Goal: Check status: Check status

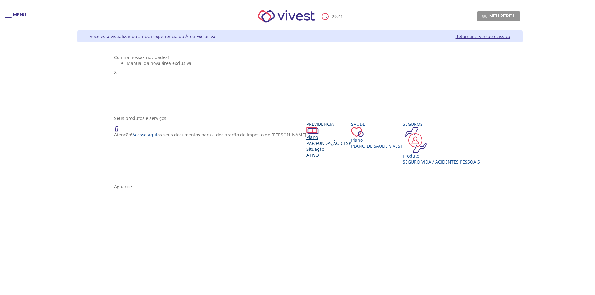
click at [306, 146] on span "PAP/Fundação CESP" at bounding box center [328, 143] width 45 height 6
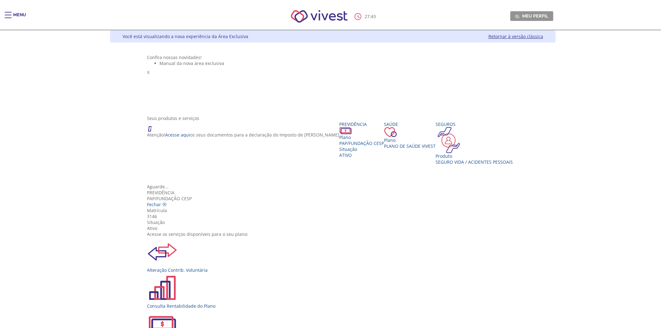
scroll to position [69, 0]
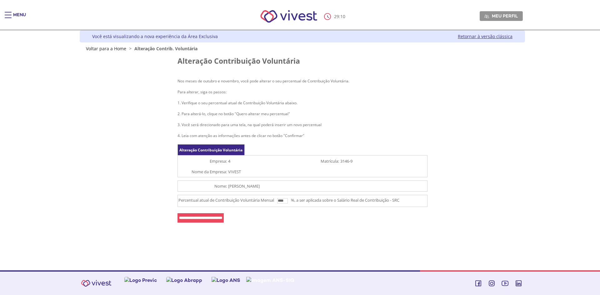
click at [288, 203] on input "****" at bounding box center [282, 201] width 11 height 5
click at [153, 168] on div "Alteração Contribuição Voluntária Nos meses de outubro e novembro, você pode al…" at bounding box center [302, 141] width 371 height 169
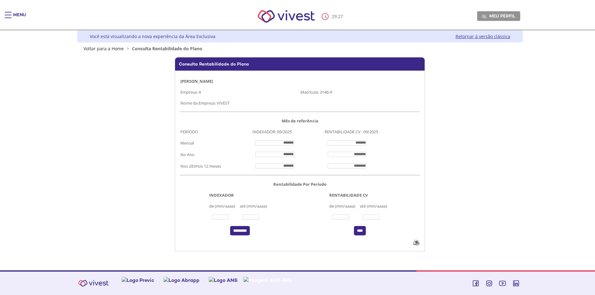
click at [76, 122] on div "Z6_L19A13G0LGPF00Q7UV9Q807RU0 Você está visualizando a nova experiência da Área…" at bounding box center [300, 150] width 450 height 240
click at [119, 122] on wps\ "Consulta Rentabilidade do Plano LUIZ GUSTAVO FERREIRA MOTA Empresa: 4 Matrícula…" at bounding box center [299, 154] width 371 height 194
click at [342, 220] on input "Vivest" at bounding box center [340, 217] width 16 height 5
type input "*******"
click at [371, 220] on input "Vivest" at bounding box center [371, 217] width 16 height 5
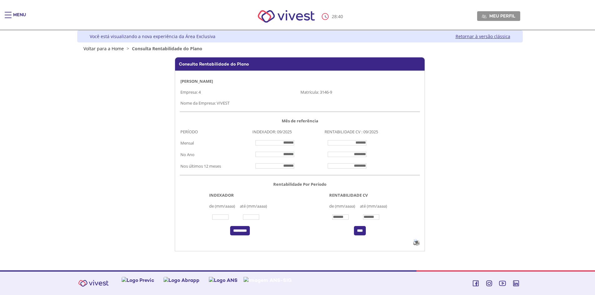
type input "*******"
click at [323, 245] on td "Vivest" at bounding box center [300, 243] width 240 height 8
click at [366, 236] on input "****" at bounding box center [360, 230] width 12 height 9
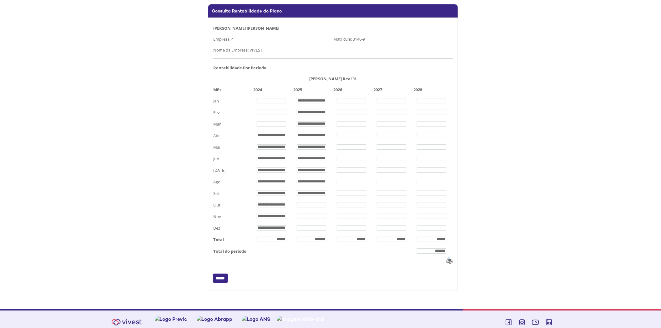
scroll to position [41, 0]
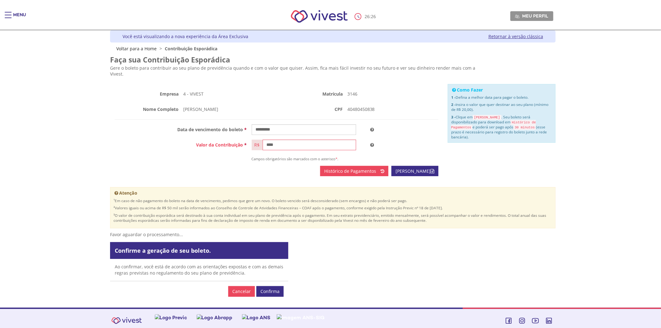
click at [69, 144] on div "Menu 26 : 26 Meu perfil Alterar Senha Sair Expiração de Sessão Sua sessão onlin…" at bounding box center [330, 164] width 661 height 328
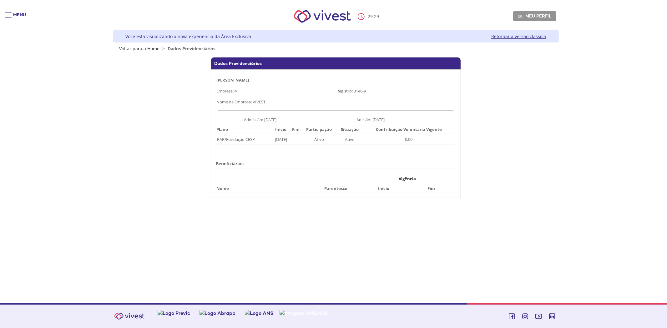
drag, startPoint x: 216, startPoint y: 138, endPoint x: 264, endPoint y: 140, distance: 47.9
click at [264, 140] on td "PAP/Fundação CESP" at bounding box center [243, 139] width 55 height 11
click at [269, 149] on div "[PERSON_NAME] Empresa: 4 Registro: 3146-9 Nome da Empresa: VIVEST Admissão: [DA…" at bounding box center [336, 133] width 250 height 129
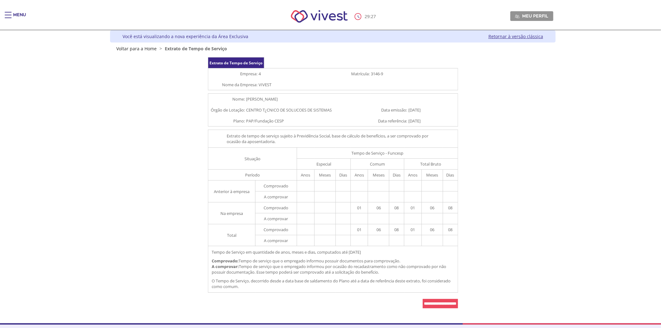
scroll to position [19, 0]
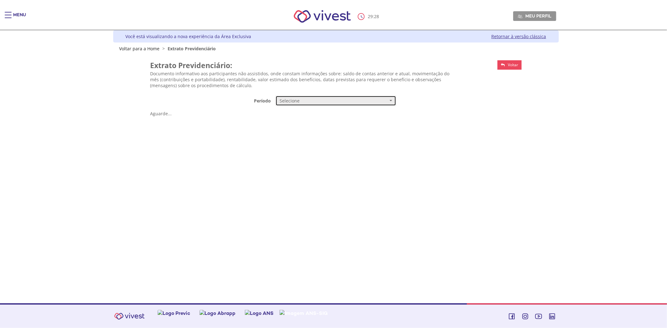
click at [315, 98] on span "Selecione" at bounding box center [334, 101] width 109 height 6
click at [295, 113] on link "Mensal" at bounding box center [336, 112] width 120 height 11
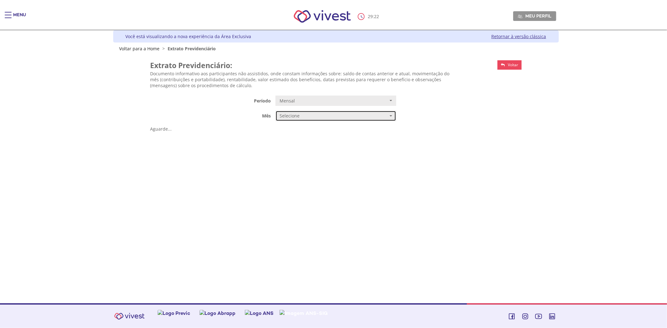
click at [308, 119] on button "Selecione" at bounding box center [335, 116] width 121 height 11
click at [264, 126] on div "**********" at bounding box center [335, 95] width 371 height 77
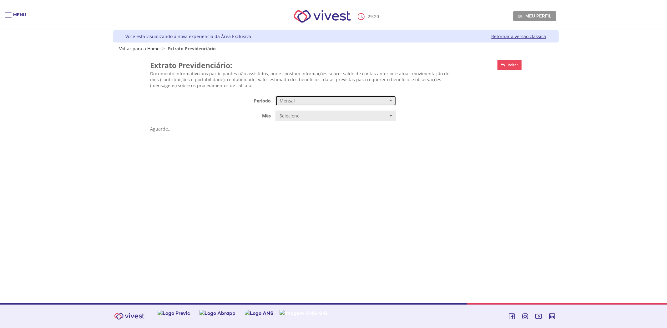
click at [290, 100] on span "Mensal" at bounding box center [334, 101] width 109 height 6
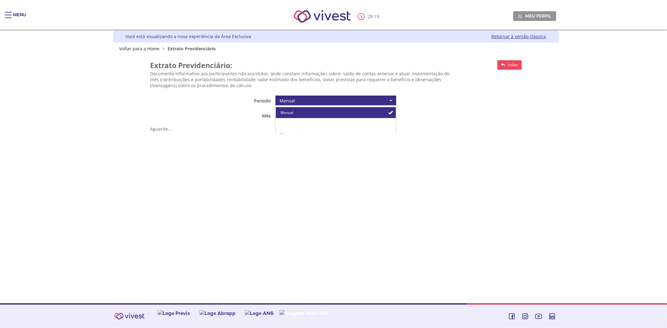
click at [305, 125] on small "de 2014 até 09/2017" at bounding box center [315, 124] width 33 height 4
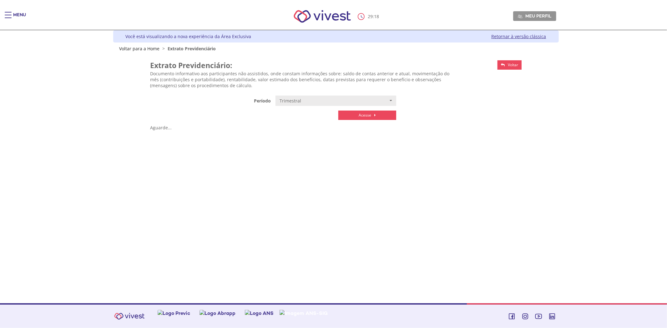
click at [357, 118] on link "Acesse" at bounding box center [367, 115] width 58 height 9
click at [103, 142] on div "Menu 29 : 16 Meu perfil Alterar Senha Sair Expiração de Sessão Sua sessão onlin…" at bounding box center [333, 164] width 667 height 328
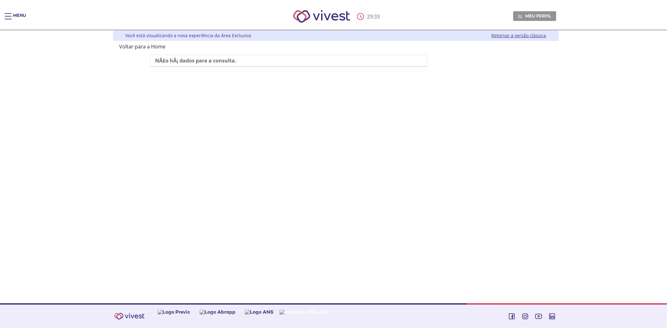
click at [517, 35] on link "Retornar à versão clássica" at bounding box center [519, 36] width 55 height 6
click at [248, 63] on strong "Favor selecionar uma matrícula no combo acima" at bounding box center [216, 60] width 122 height 7
click at [199, 49] on span "Extrato Previdenciário" at bounding box center [192, 49] width 48 height 6
click at [185, 48] on span "Extrato Previdenciário" at bounding box center [192, 49] width 48 height 6
click at [344, 64] on link "Clique aqui" at bounding box center [336, 62] width 32 height 11
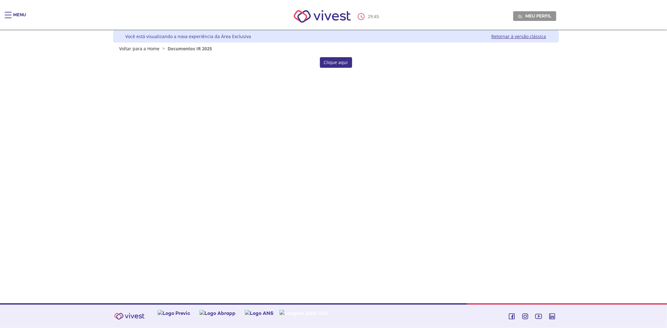
click at [344, 63] on link "Clique aqui" at bounding box center [336, 62] width 32 height 11
click at [340, 64] on link "Clique aqui" at bounding box center [336, 62] width 32 height 11
click at [151, 47] on link "Voltar para a Home" at bounding box center [139, 49] width 40 height 6
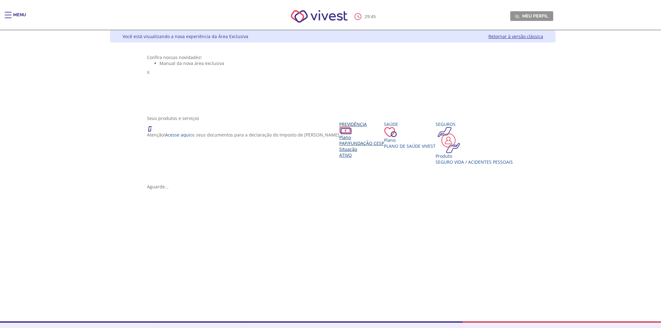
click at [340, 146] on span "PAP/Fundação CESP" at bounding box center [362, 143] width 45 height 6
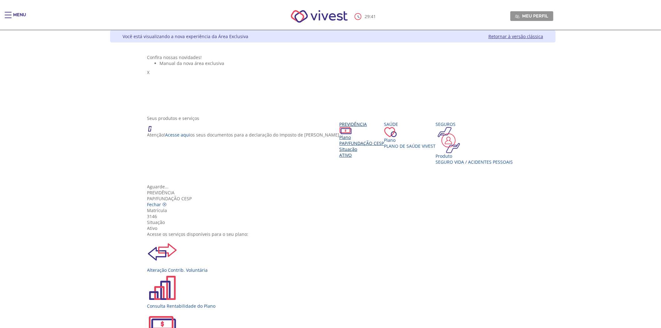
scroll to position [69, 0]
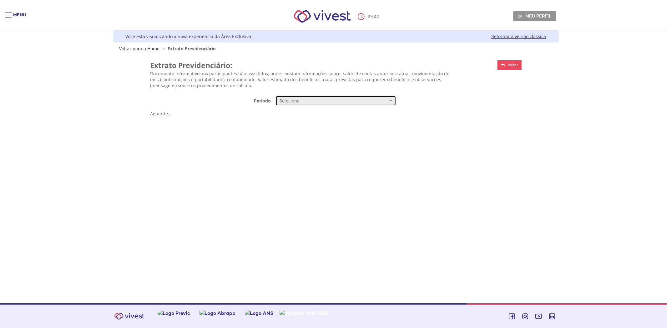
click at [297, 98] on span "Selecione" at bounding box center [334, 101] width 109 height 6
click at [304, 113] on link "Mensal" at bounding box center [336, 112] width 120 height 11
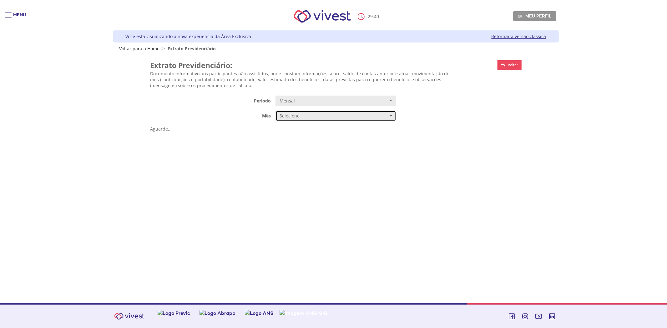
click at [309, 119] on span "Selecione" at bounding box center [334, 116] width 109 height 6
click at [316, 125] on link "AGOSTO/2025" at bounding box center [336, 128] width 120 height 11
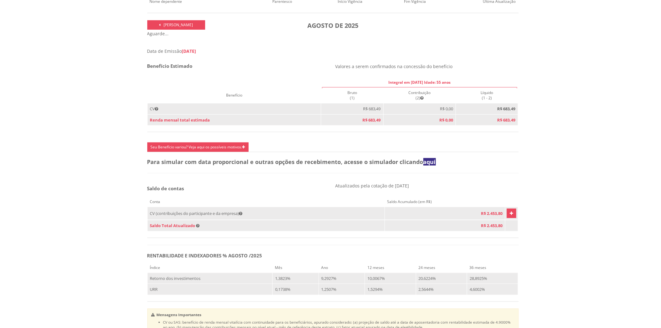
scroll to position [208, 0]
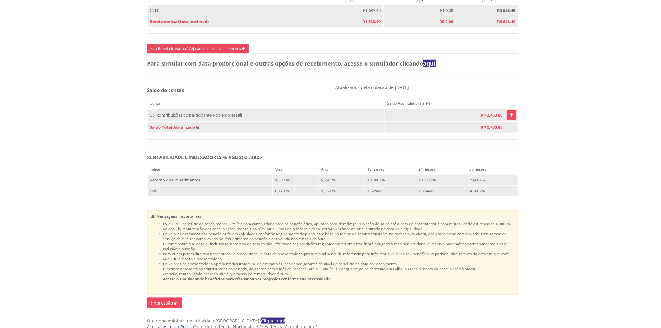
scroll to position [285, 0]
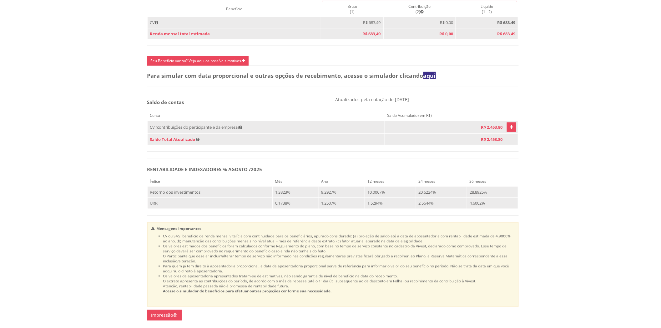
click at [510, 131] on icon "Vivest" at bounding box center [511, 128] width 3 height 8
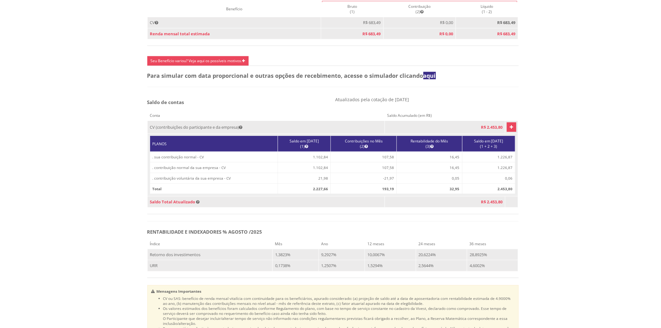
click at [510, 131] on icon "Vivest" at bounding box center [511, 128] width 3 height 8
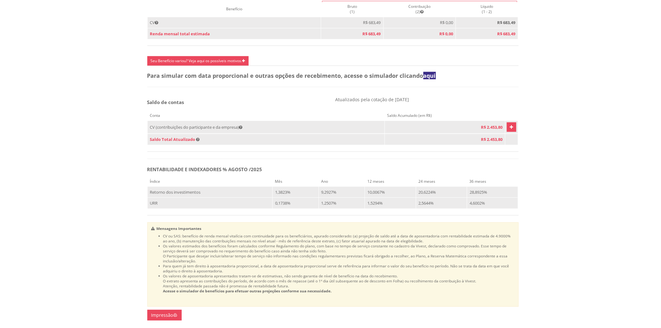
click at [510, 131] on icon "Vivest" at bounding box center [511, 128] width 3 height 8
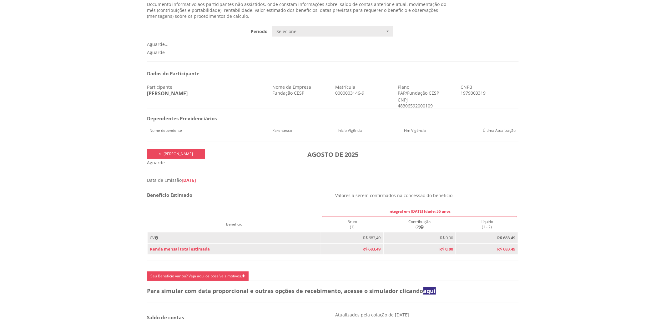
scroll to position [0, 0]
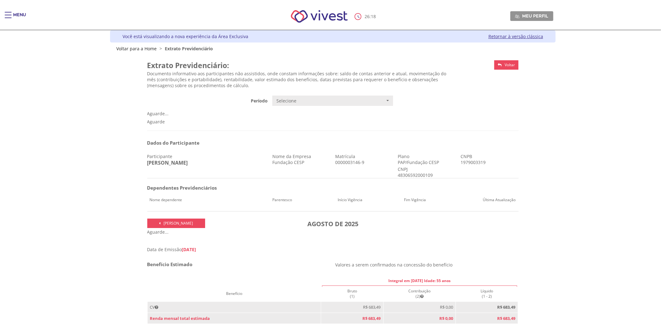
click at [498, 64] on icon "Vivest" at bounding box center [500, 65] width 4 height 4
click at [503, 63] on link "Voltar" at bounding box center [506, 64] width 24 height 9
click at [502, 67] on link "Voltar" at bounding box center [506, 64] width 24 height 9
